Goal: Transaction & Acquisition: Purchase product/service

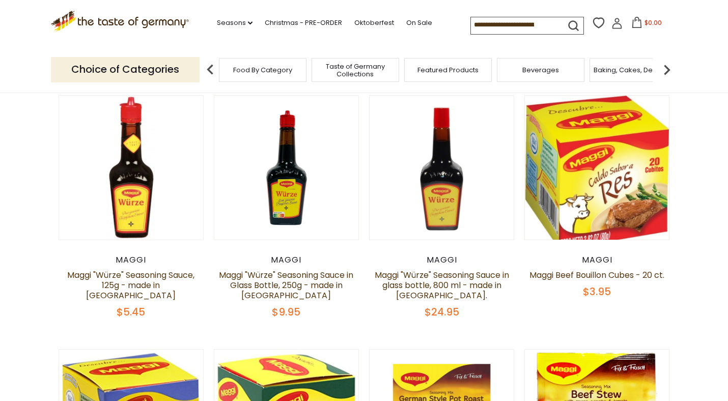
scroll to position [27, 0]
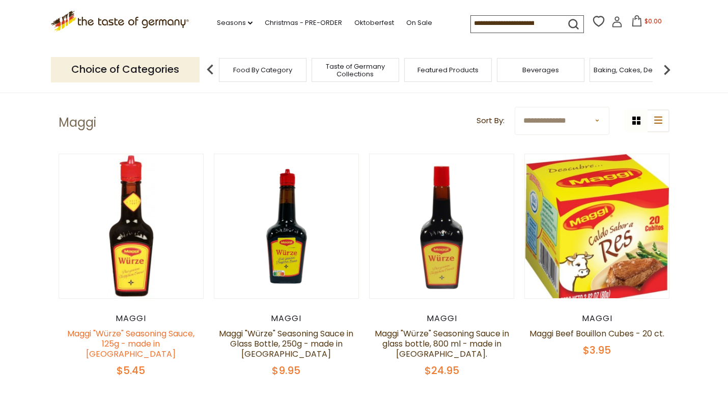
click at [144, 332] on link "Maggi "Würze" Seasoning Sauce, 125g - made in [GEOGRAPHIC_DATA]" at bounding box center [130, 344] width 127 height 32
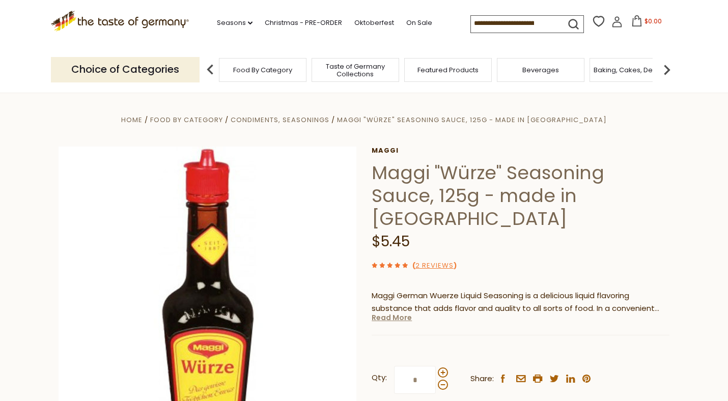
click at [404, 312] on link "Read More" at bounding box center [391, 317] width 40 height 10
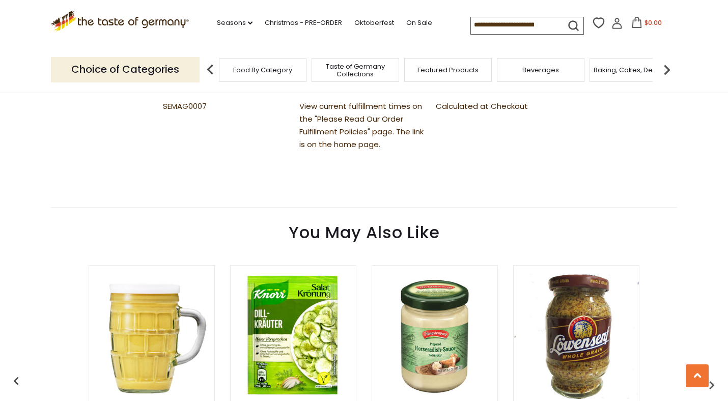
scroll to position [469, 0]
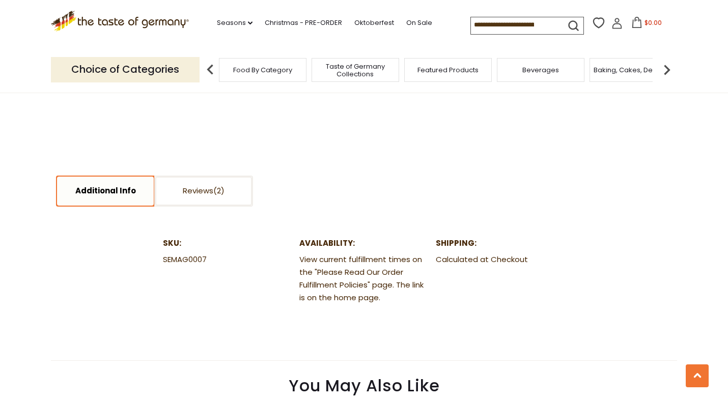
click at [127, 177] on link "Additional Info" at bounding box center [105, 191] width 97 height 29
